Goal: Browse casually

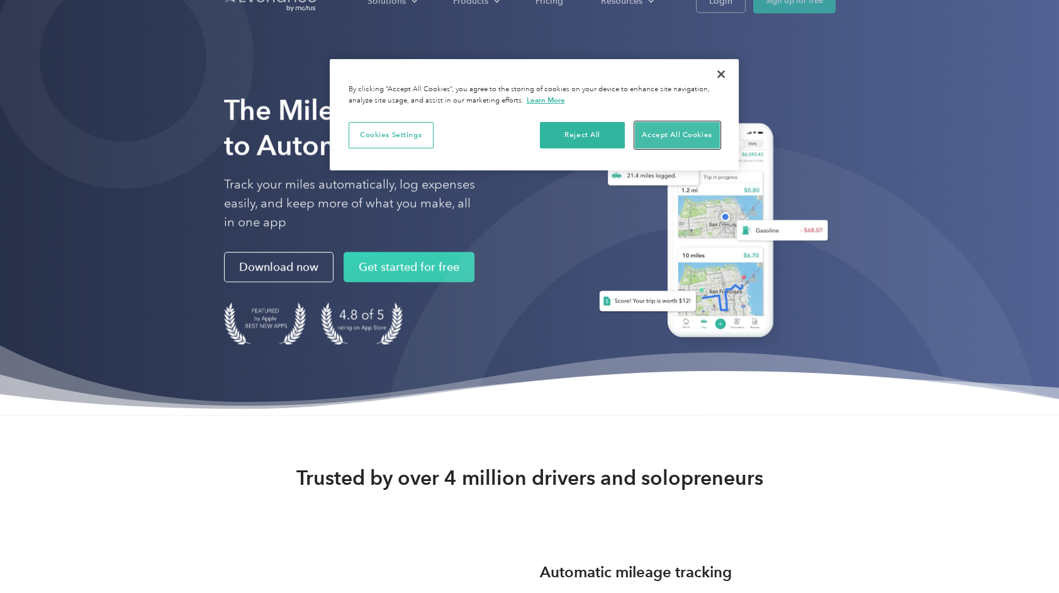
click at [663, 144] on button "Accept All Cookies" at bounding box center [677, 135] width 85 height 26
